Goal: Task Accomplishment & Management: Use online tool/utility

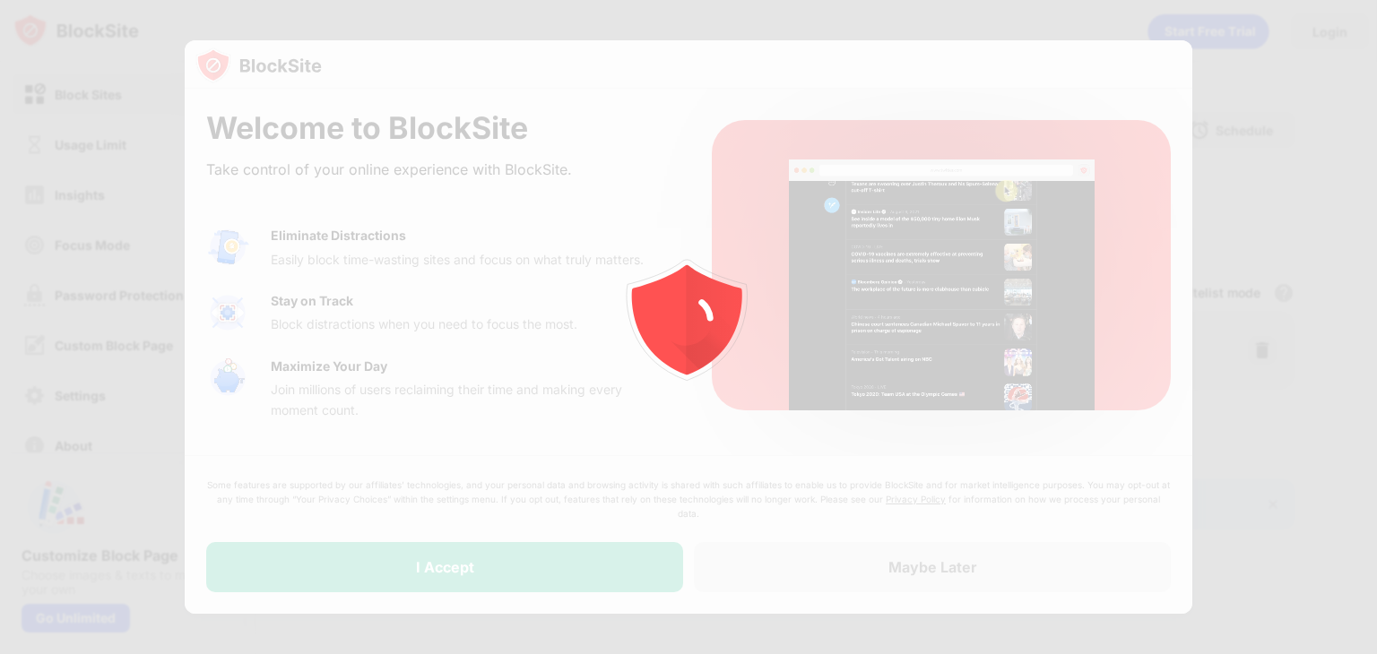
drag, startPoint x: 0, startPoint y: 0, endPoint x: 775, endPoint y: 184, distance: 796.9
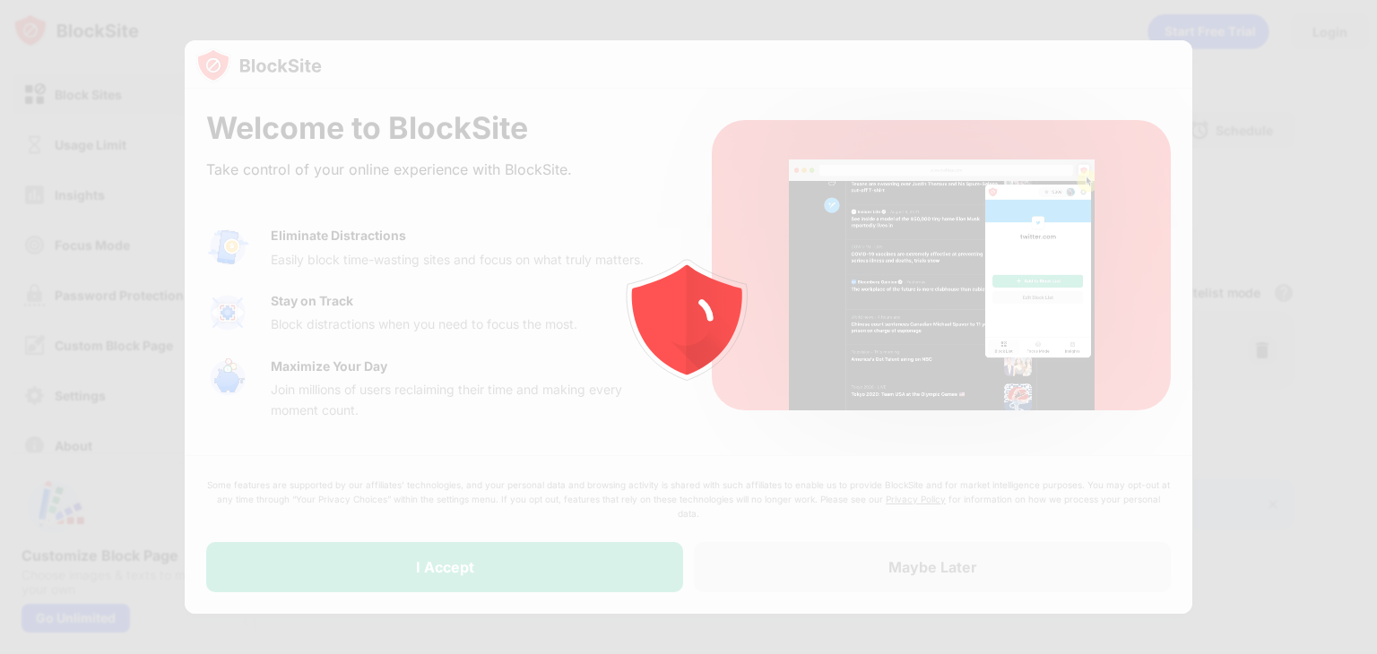
click at [775, 184] on icon "animation" at bounding box center [688, 327] width 323 height 323
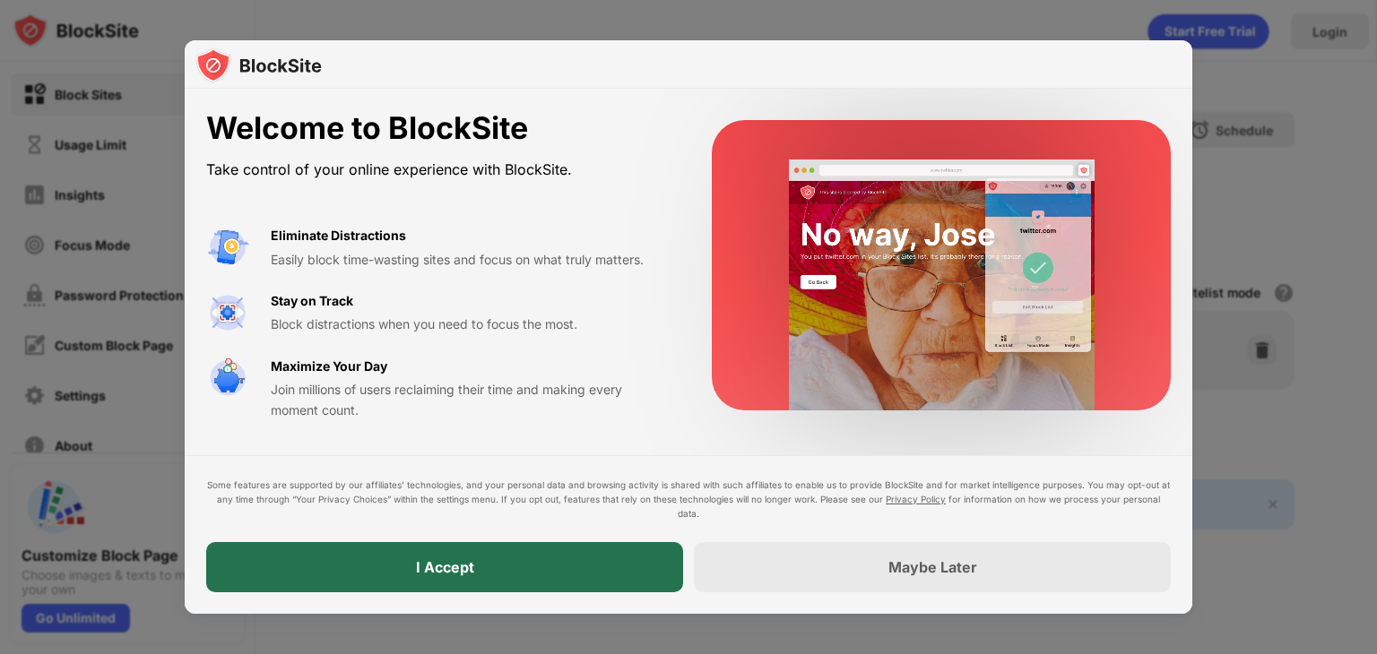
click at [602, 557] on div "I Accept" at bounding box center [444, 567] width 477 height 50
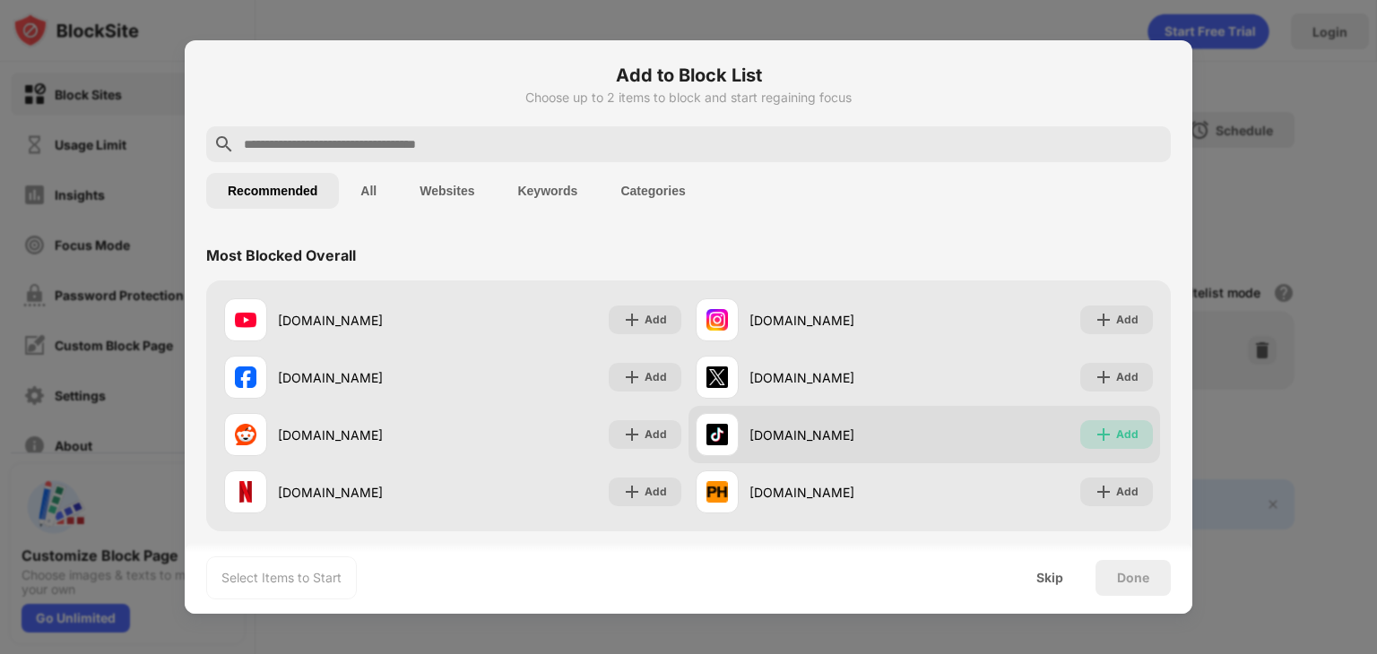
click at [1096, 438] on img at bounding box center [1104, 435] width 18 height 18
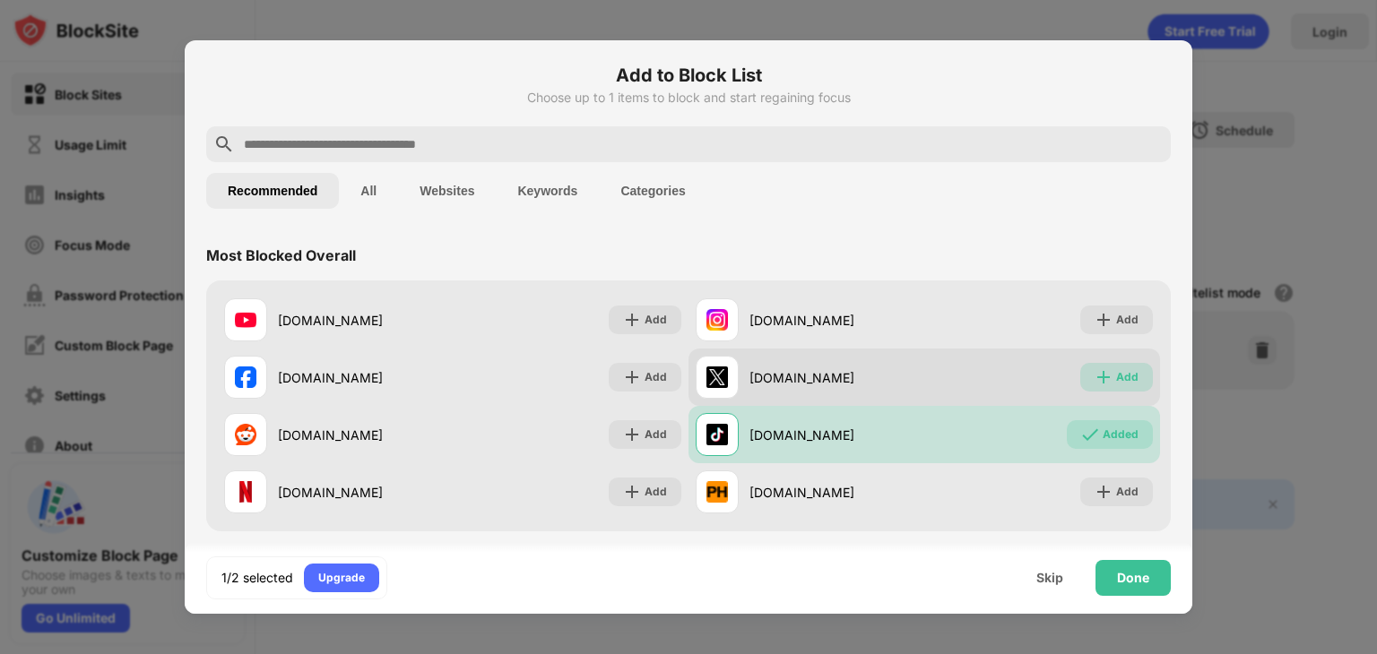
click at [1104, 363] on div "Add" at bounding box center [1116, 377] width 73 height 29
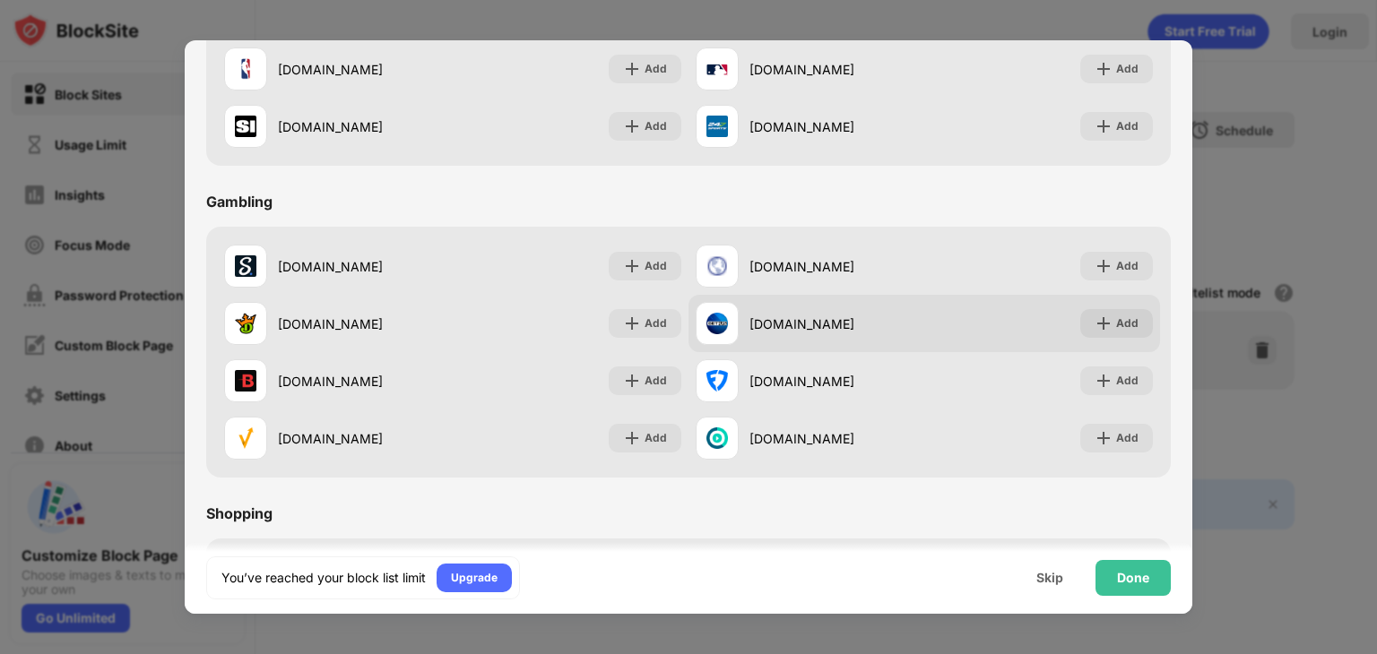
scroll to position [1879, 0]
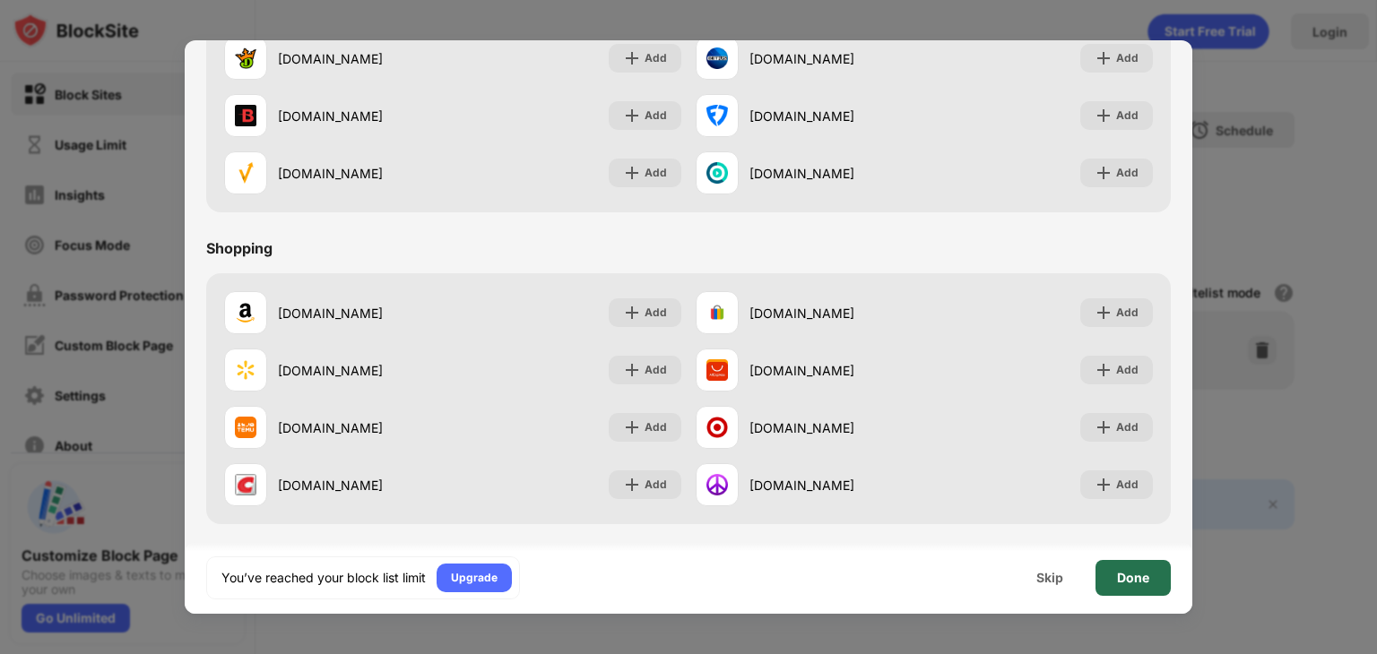
click at [1144, 585] on div "Done" at bounding box center [1132, 578] width 75 height 36
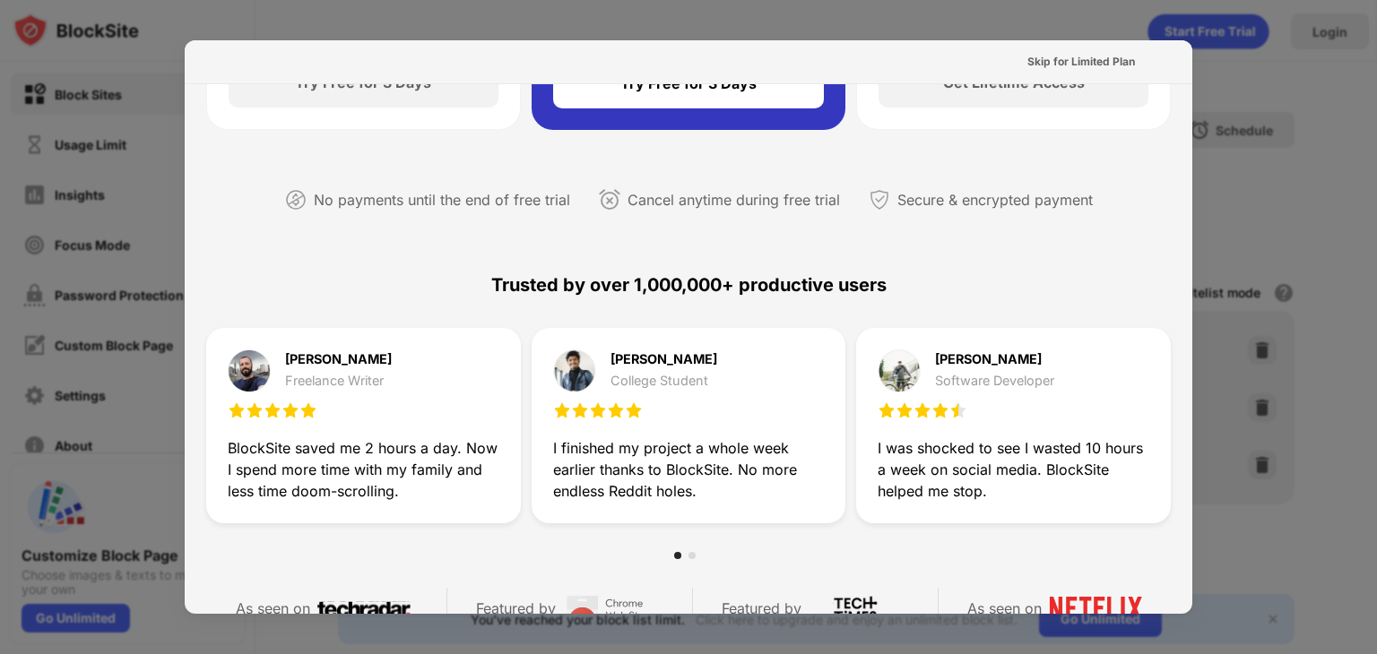
scroll to position [0, 0]
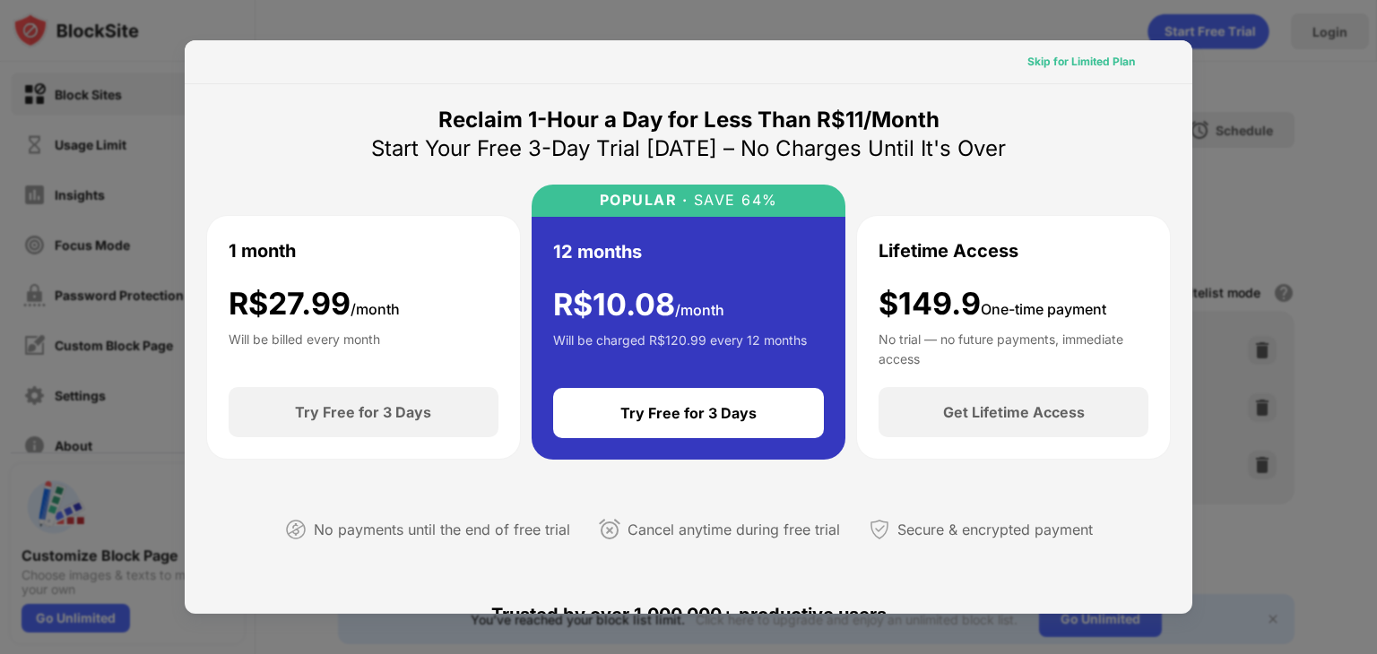
click at [1043, 73] on div "Skip for Limited Plan" at bounding box center [1081, 62] width 136 height 29
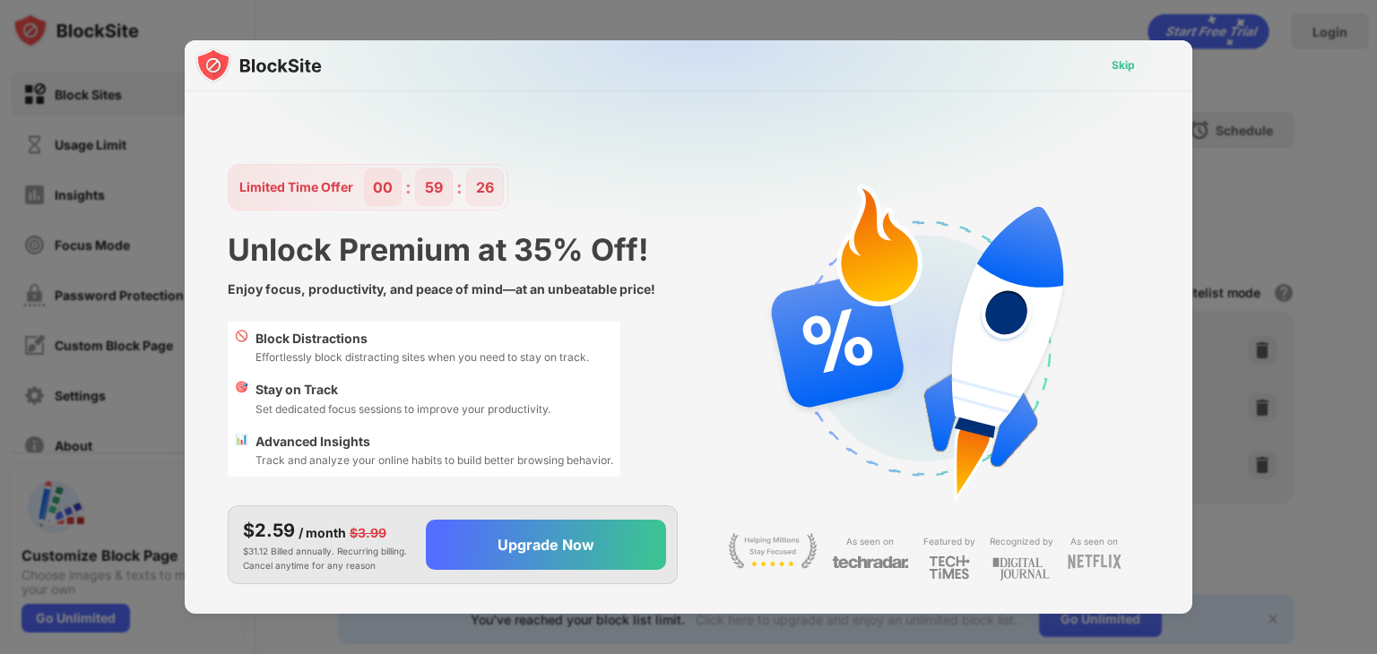
click at [1122, 61] on div "Skip" at bounding box center [1123, 65] width 23 height 18
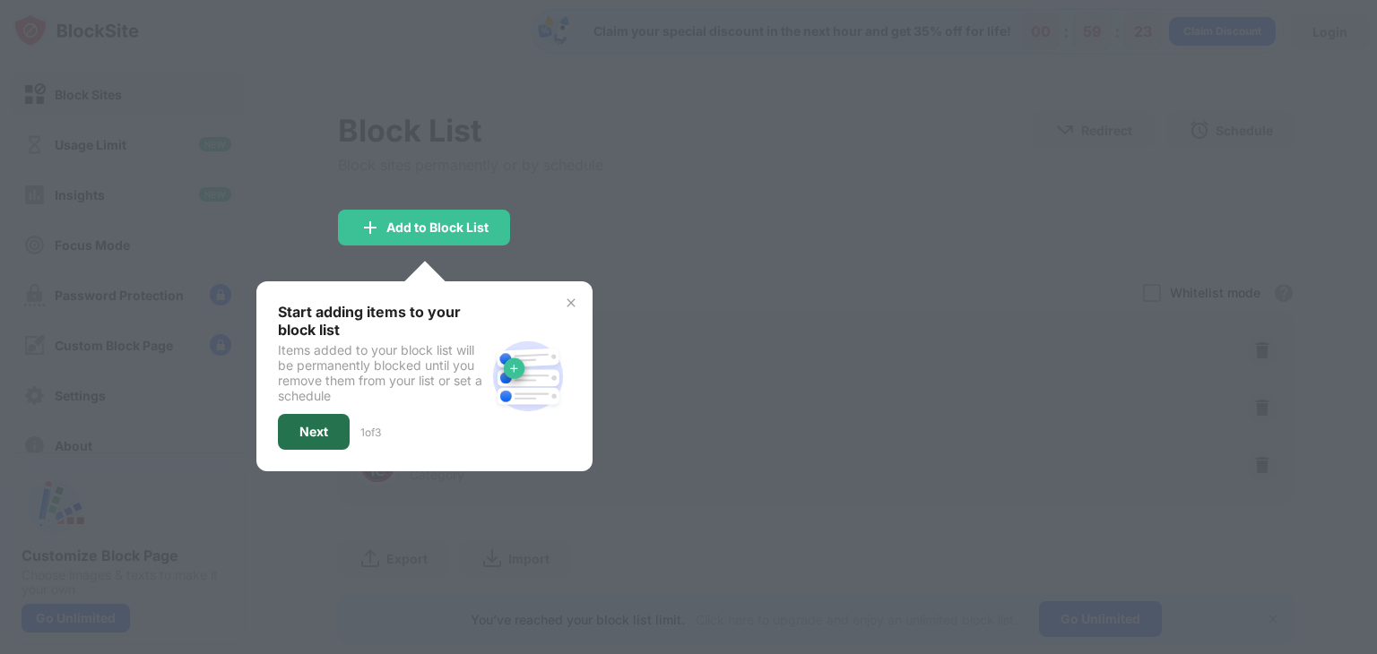
click at [321, 417] on div "Next" at bounding box center [314, 432] width 72 height 36
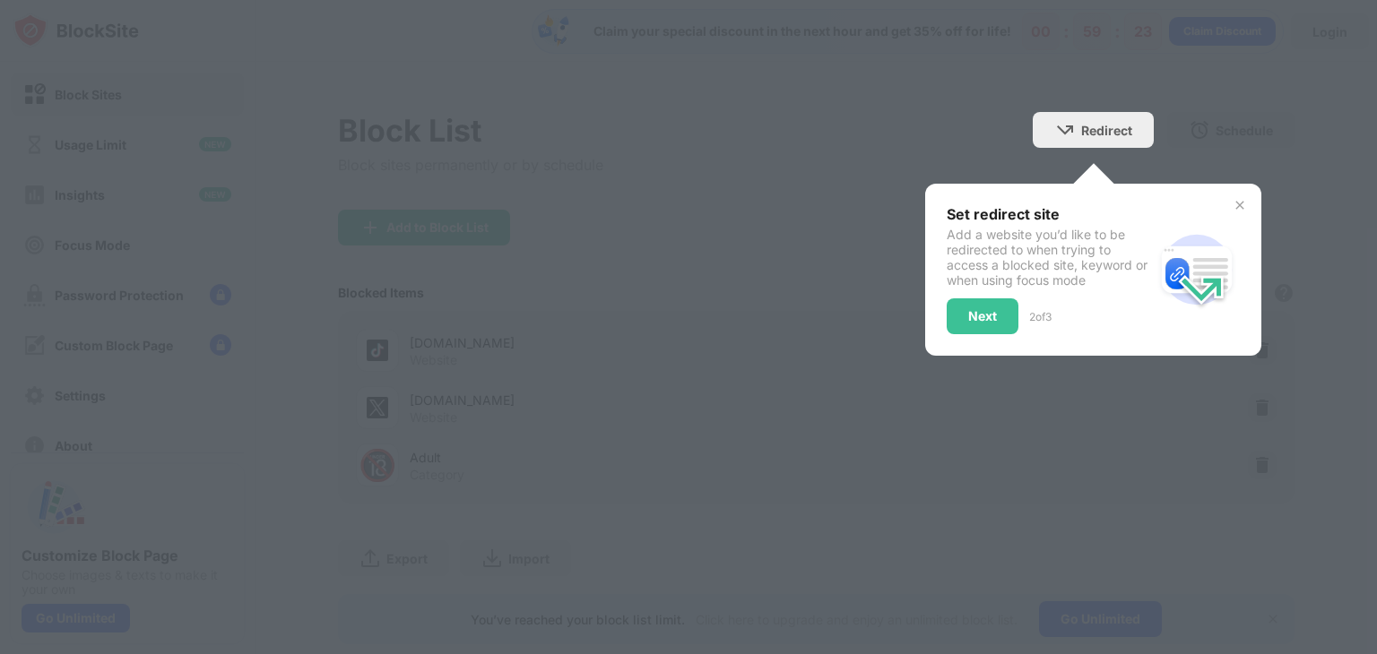
click at [321, 417] on div at bounding box center [688, 327] width 1377 height 654
click at [1001, 313] on div "Next" at bounding box center [983, 317] width 72 height 36
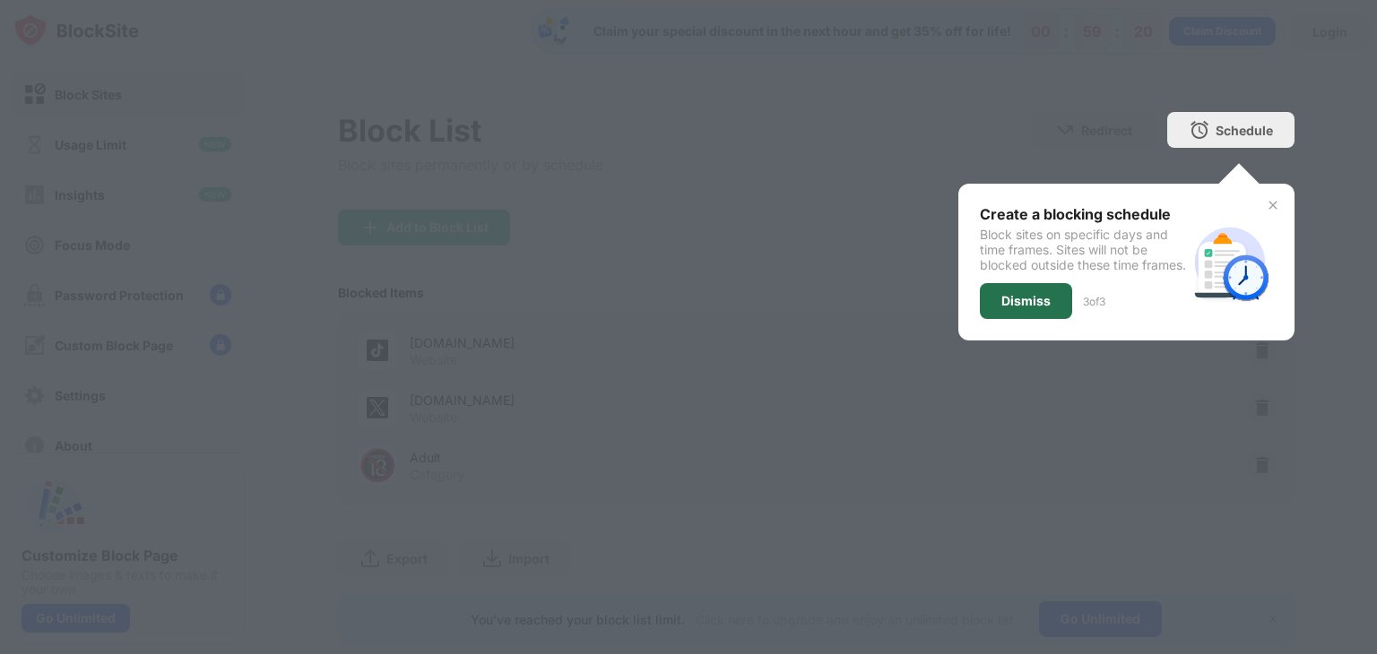
click at [1036, 309] on div "Dismiss" at bounding box center [1026, 301] width 92 height 36
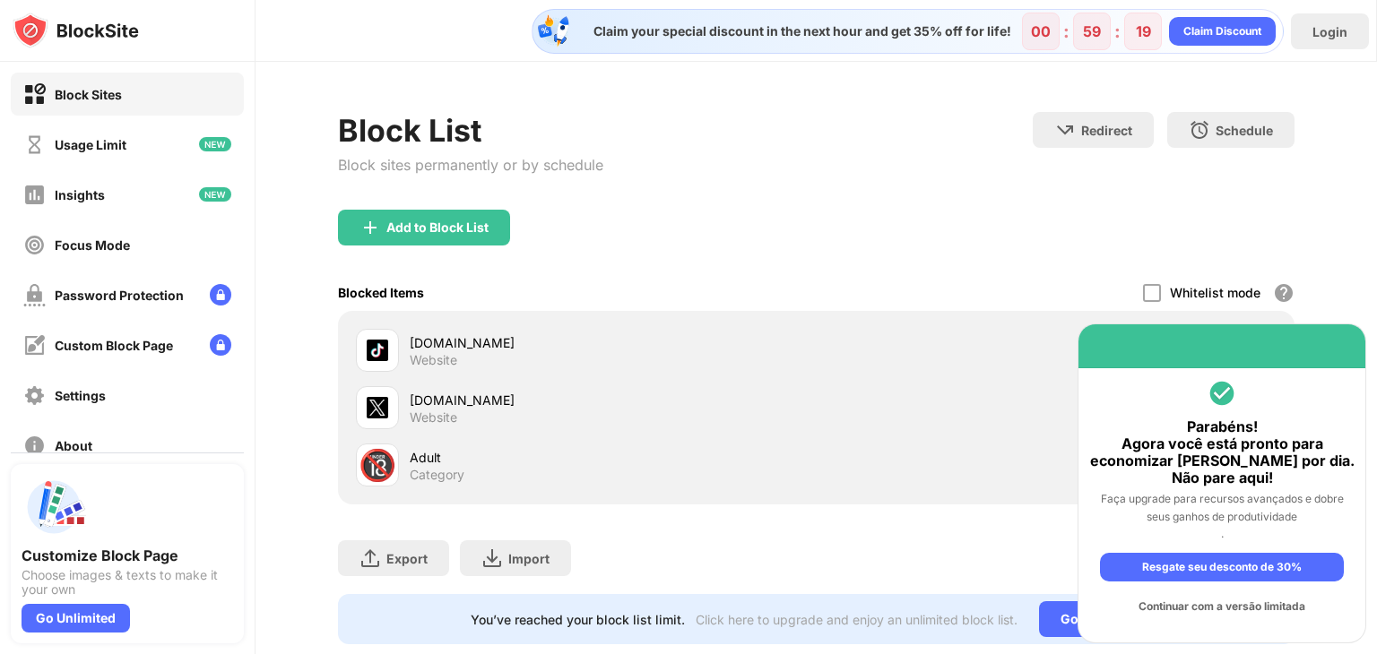
scroll to position [53, 0]
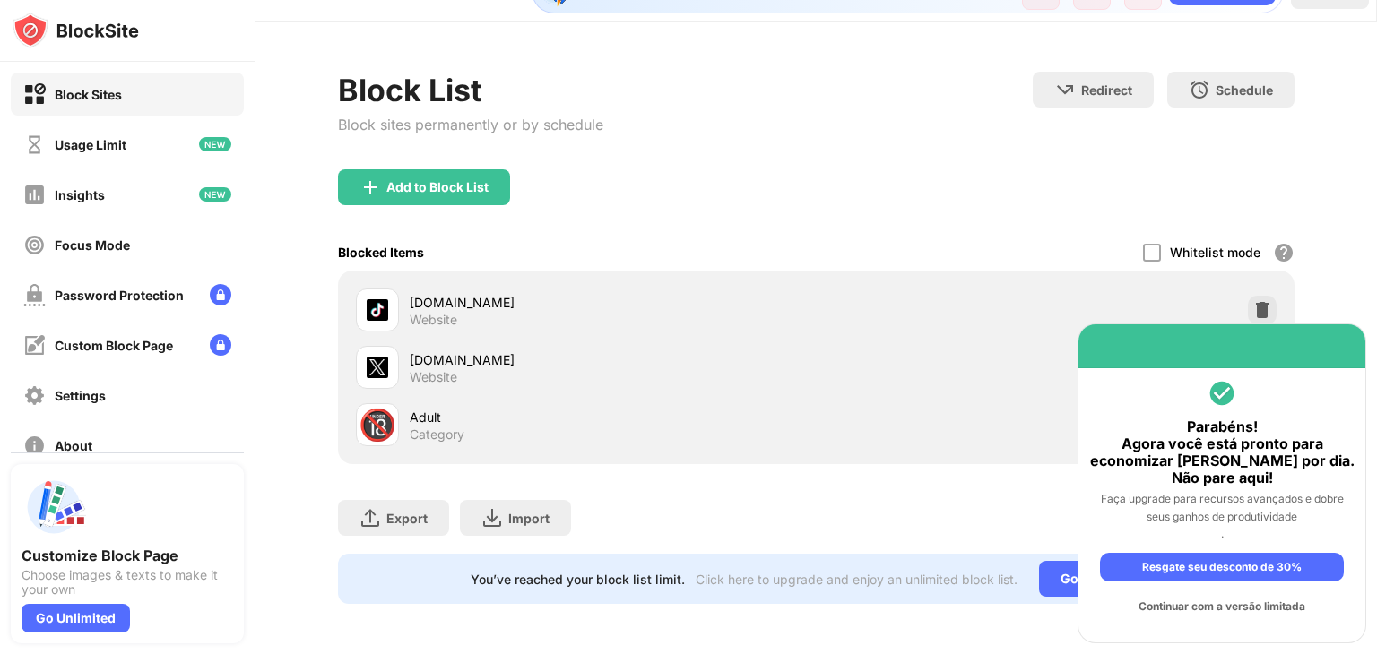
click at [1151, 482] on div "Parabéns! Agora você está pronto para economizar [PERSON_NAME] por dia. Não par…" at bounding box center [1221, 453] width 265 height 69
click at [1129, 460] on div "Parabéns! Agora você está pronto para economizar [PERSON_NAME] por dia. Não par…" at bounding box center [1221, 453] width 265 height 69
click at [1130, 460] on div "Parabéns! Agora você está pronto para economizar [PERSON_NAME] por dia. Não par…" at bounding box center [1221, 453] width 265 height 69
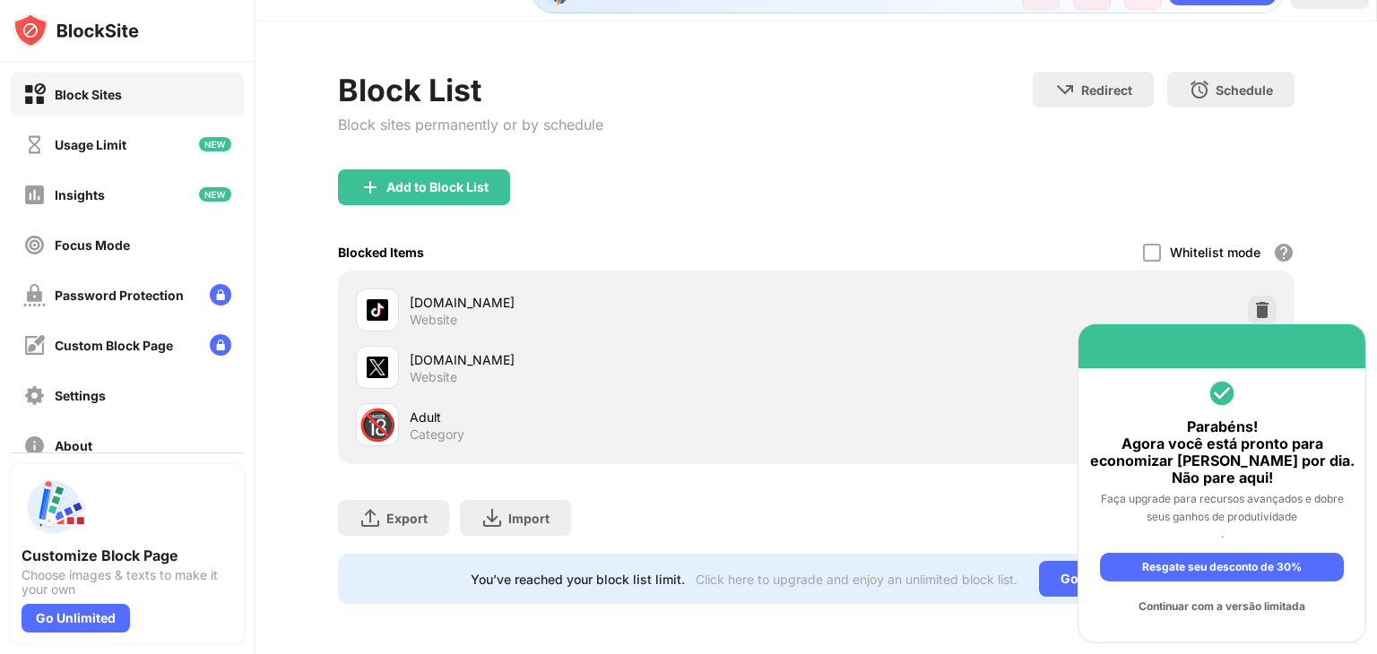
click at [1130, 460] on div "Parabéns! Agora você está pronto para economizar [PERSON_NAME] por dia. Não par…" at bounding box center [1221, 453] width 265 height 69
drag, startPoint x: 1130, startPoint y: 460, endPoint x: 1008, endPoint y: 483, distance: 125.0
click at [1008, 483] on div "Block Sites Usage Limit Insights Focus Mode Password Protection Custom Block Pa…" at bounding box center [688, 327] width 1377 height 654
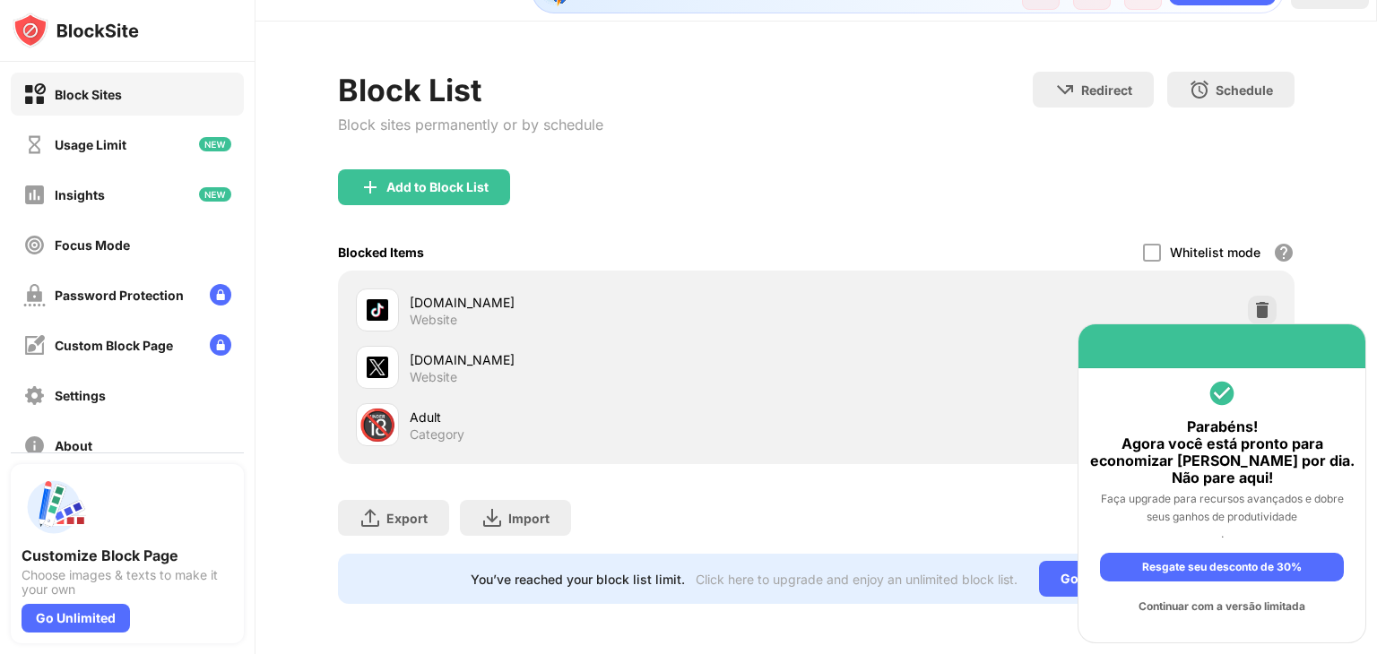
click at [1008, 483] on div "Export Export Files (for websites items only) Import Import Files (for websites…" at bounding box center [816, 509] width 956 height 90
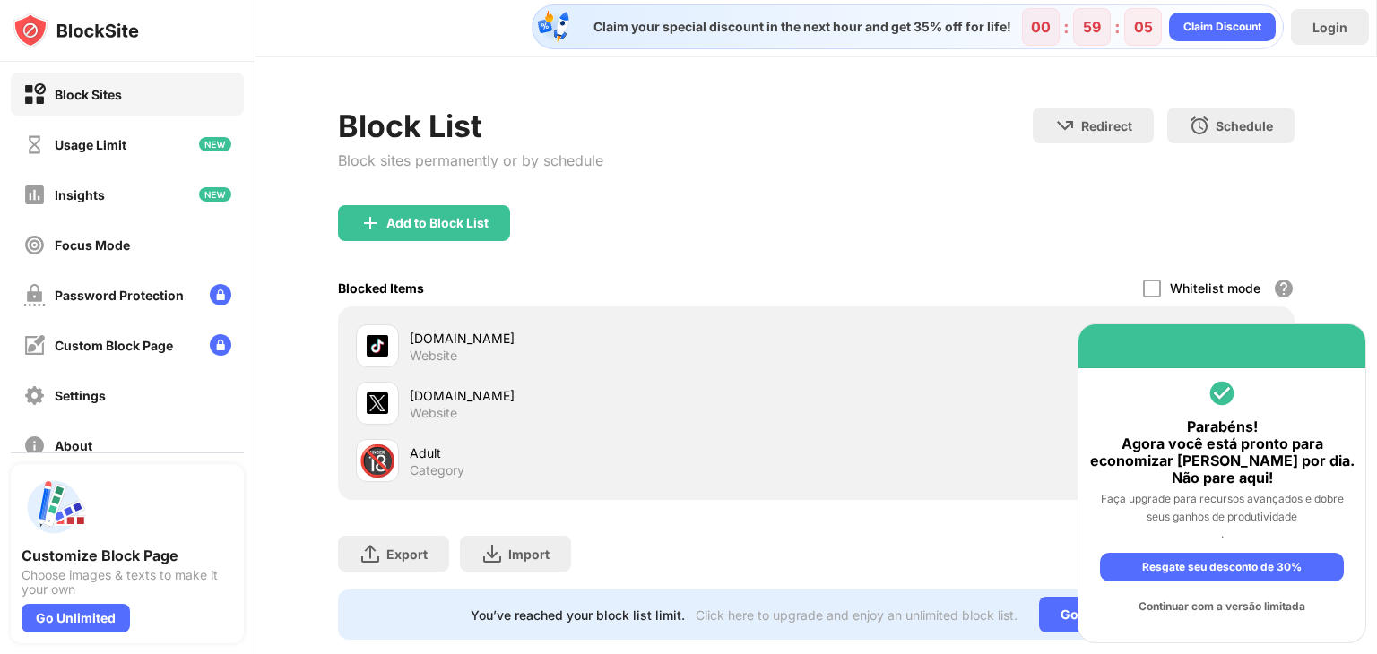
scroll to position [0, 0]
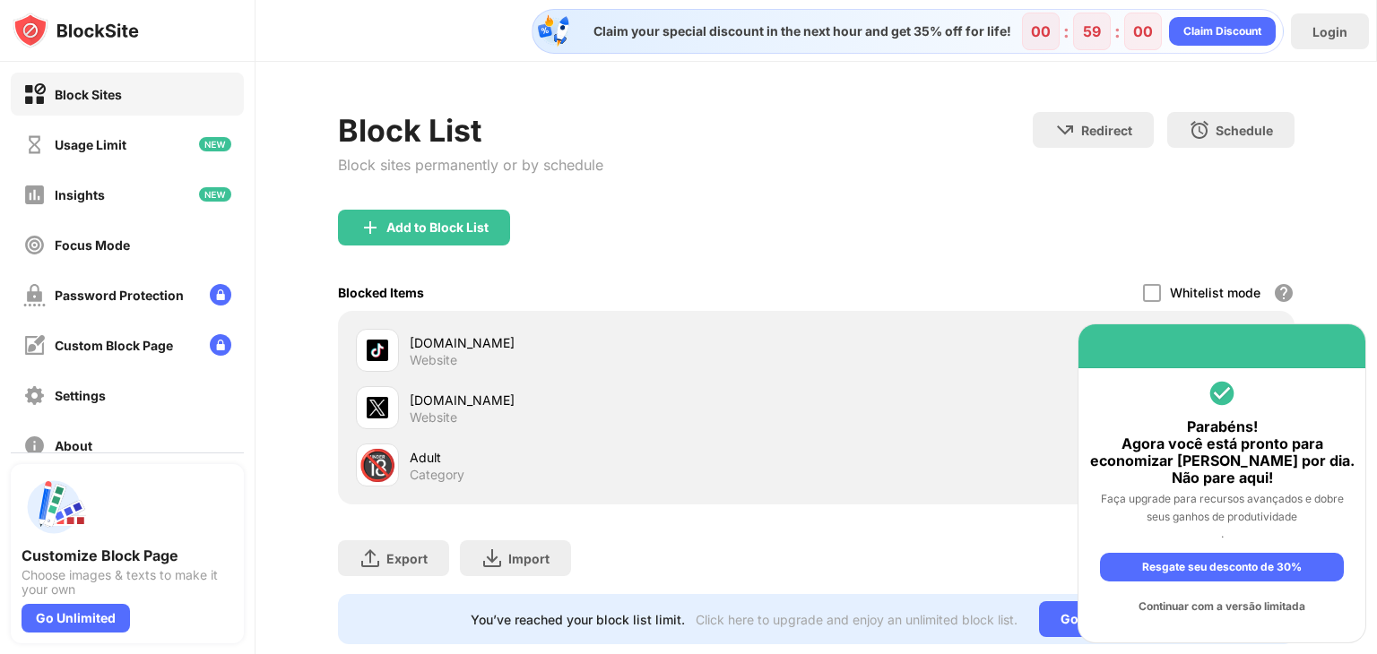
click at [682, 273] on div "Add to Block List" at bounding box center [816, 242] width 956 height 65
